Goal: Task Accomplishment & Management: Manage account settings

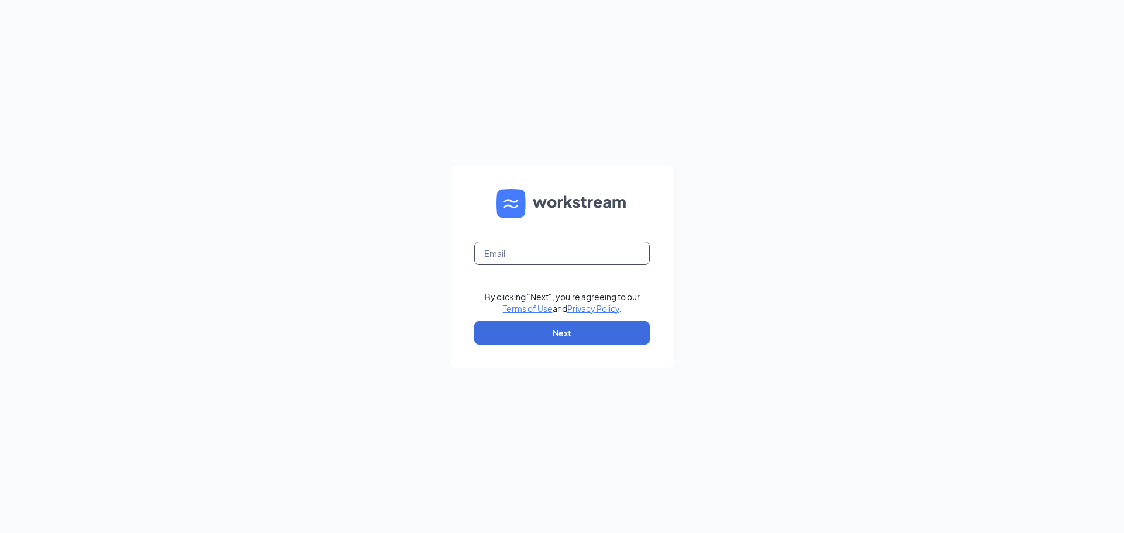
click at [497, 251] on input "text" at bounding box center [562, 253] width 176 height 23
type input "[PERSON_NAME][EMAIL_ADDRESS][DOMAIN_NAME]"
click at [568, 327] on button "Next" at bounding box center [562, 332] width 176 height 23
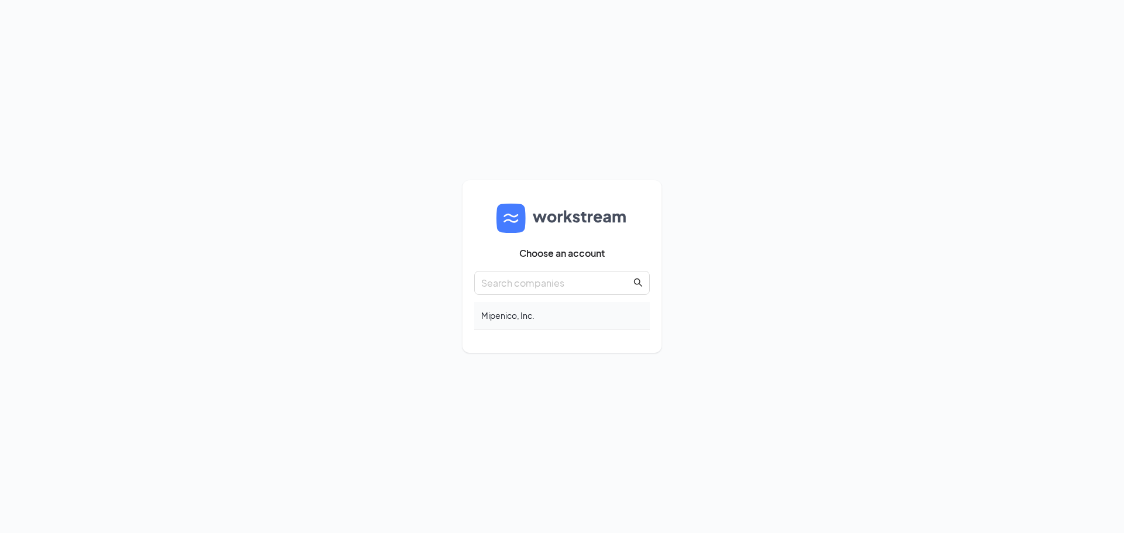
click at [526, 314] on div "Mipenico, Inc." at bounding box center [562, 316] width 176 height 28
